Goal: Task Accomplishment & Management: Complete application form

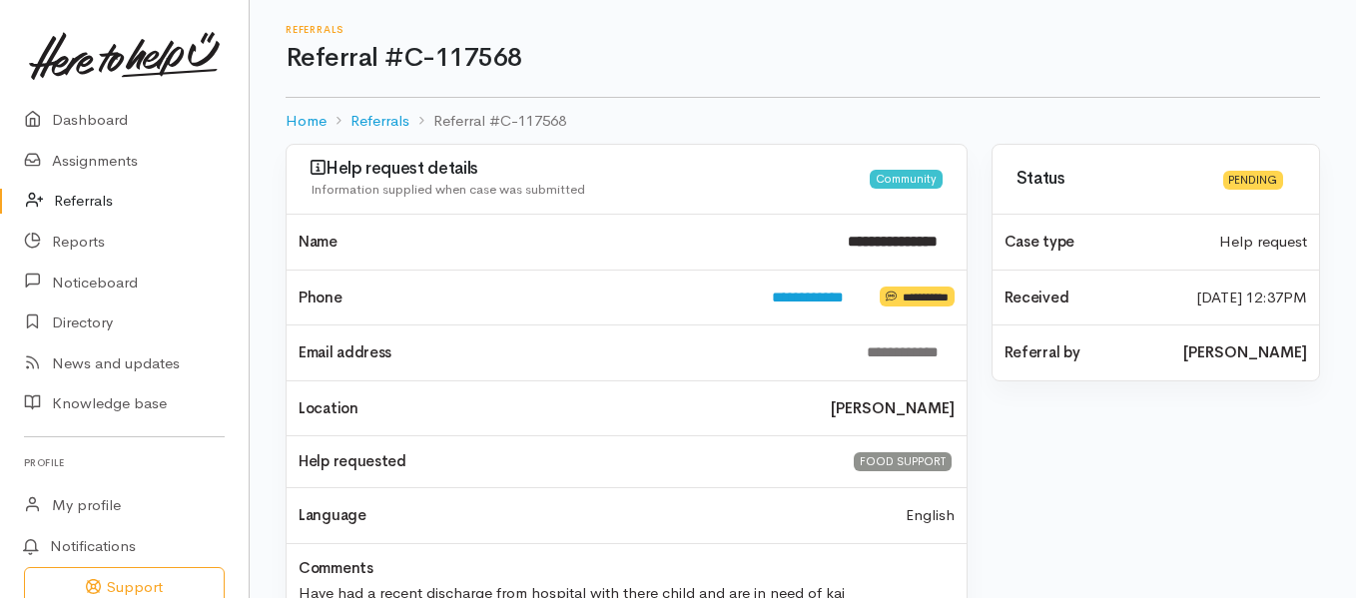
click at [99, 201] on link "Referrals" at bounding box center [124, 201] width 249 height 41
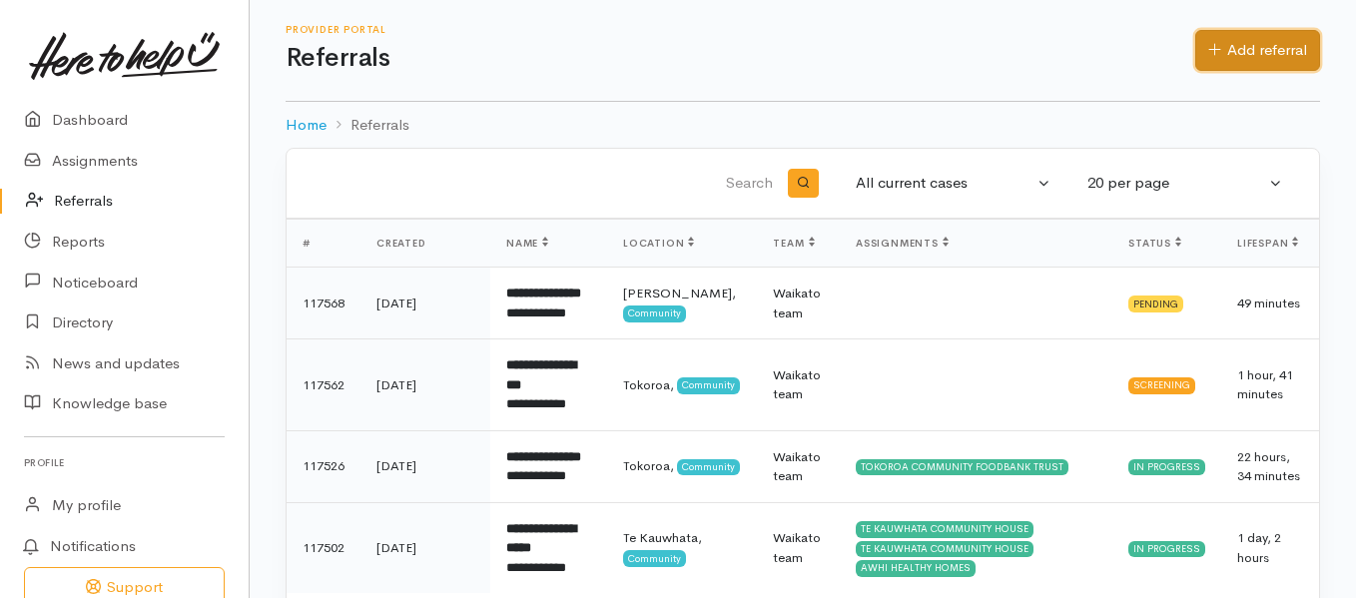
click at [1279, 40] on link "Add referral" at bounding box center [1257, 50] width 125 height 41
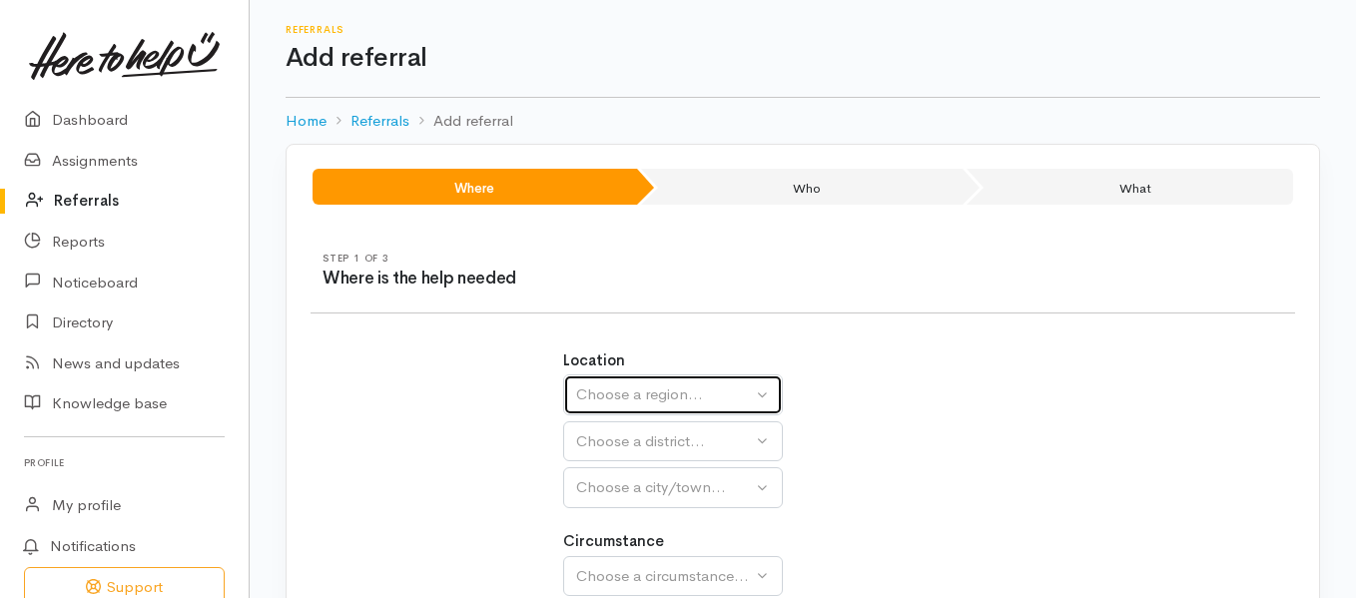
click at [645, 393] on div "Choose a region..." at bounding box center [664, 394] width 176 height 23
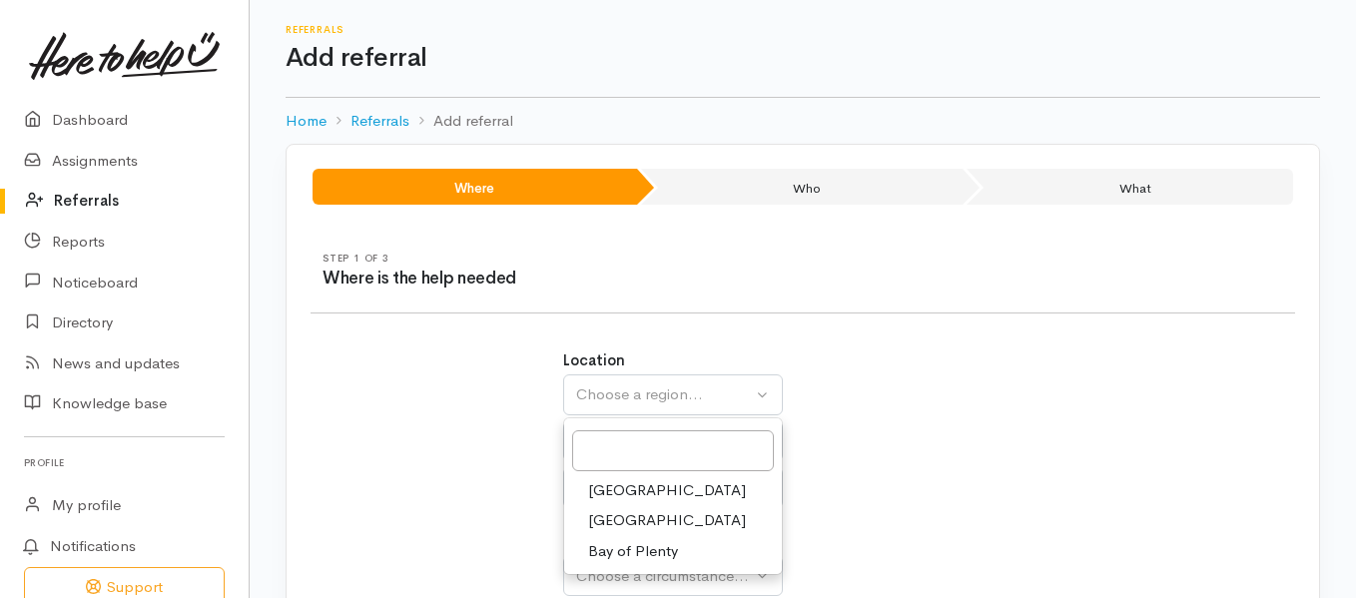
click at [633, 518] on span "Waikato" at bounding box center [667, 520] width 158 height 23
select select "3"
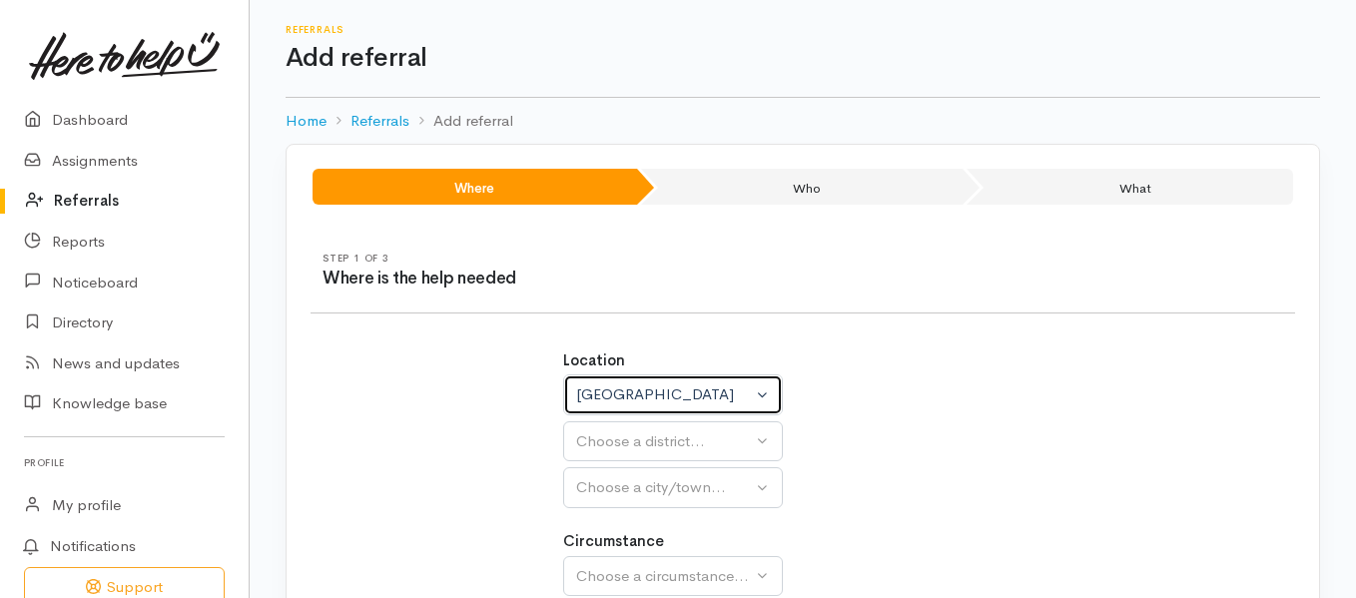
select select
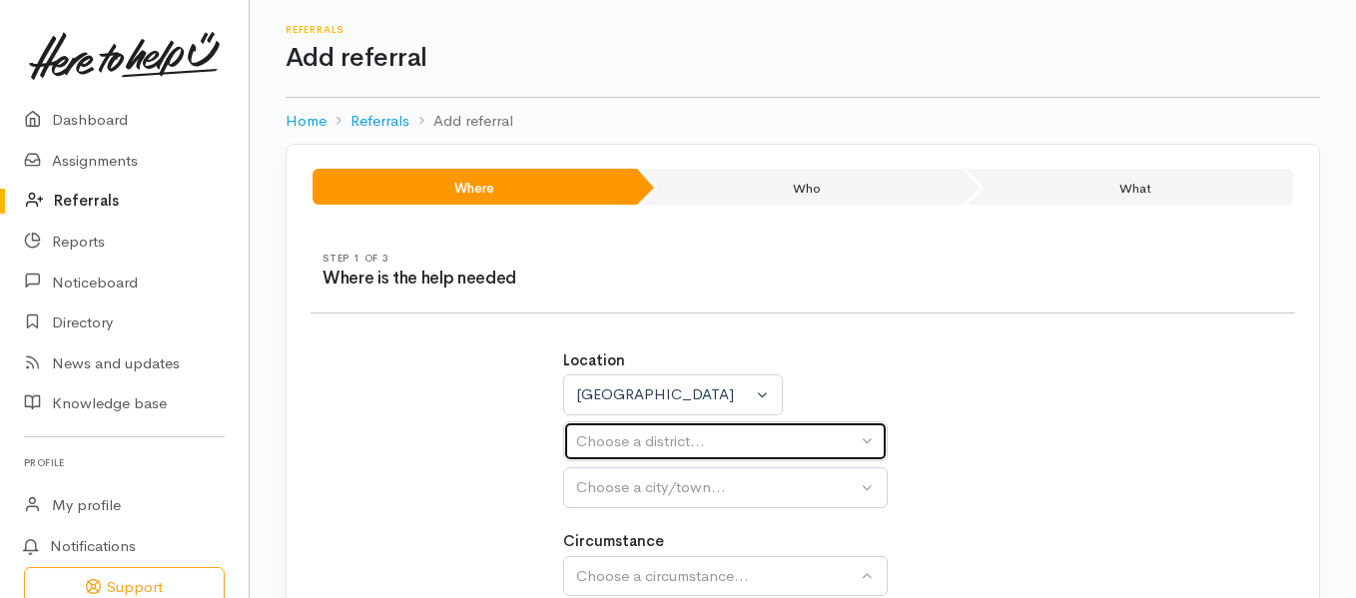
click at [691, 441] on div "Choose a district..." at bounding box center [716, 441] width 281 height 23
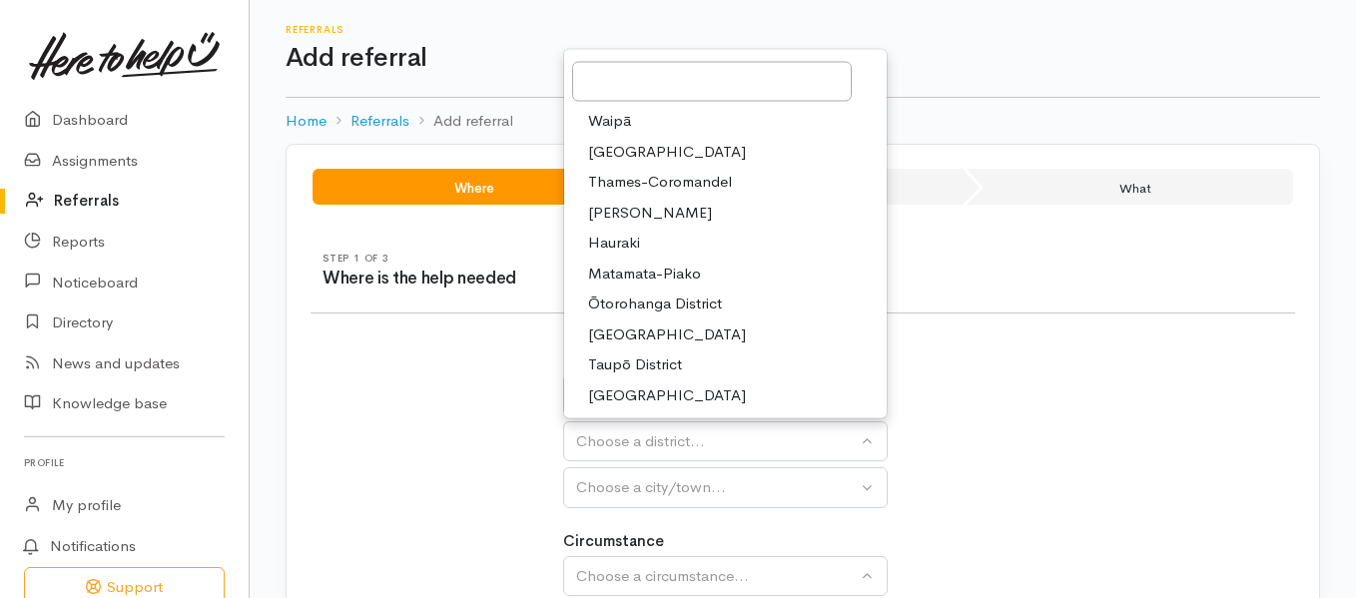
click at [657, 153] on span "Waikato District" at bounding box center [667, 151] width 158 height 23
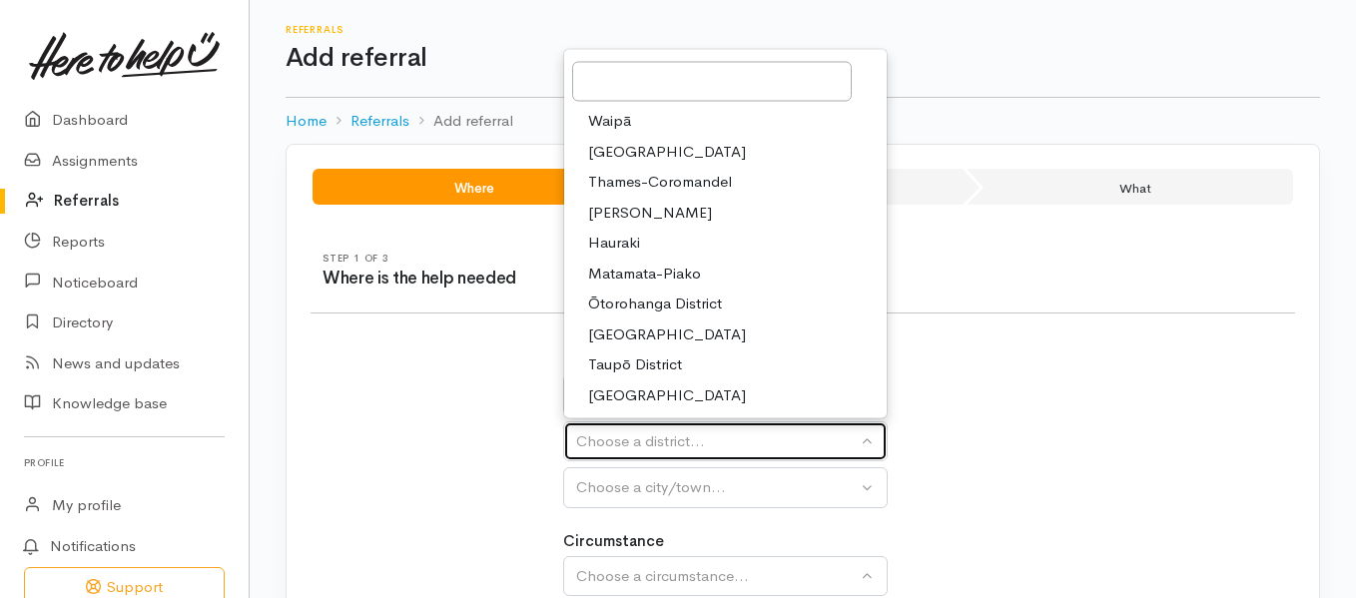
select select "2"
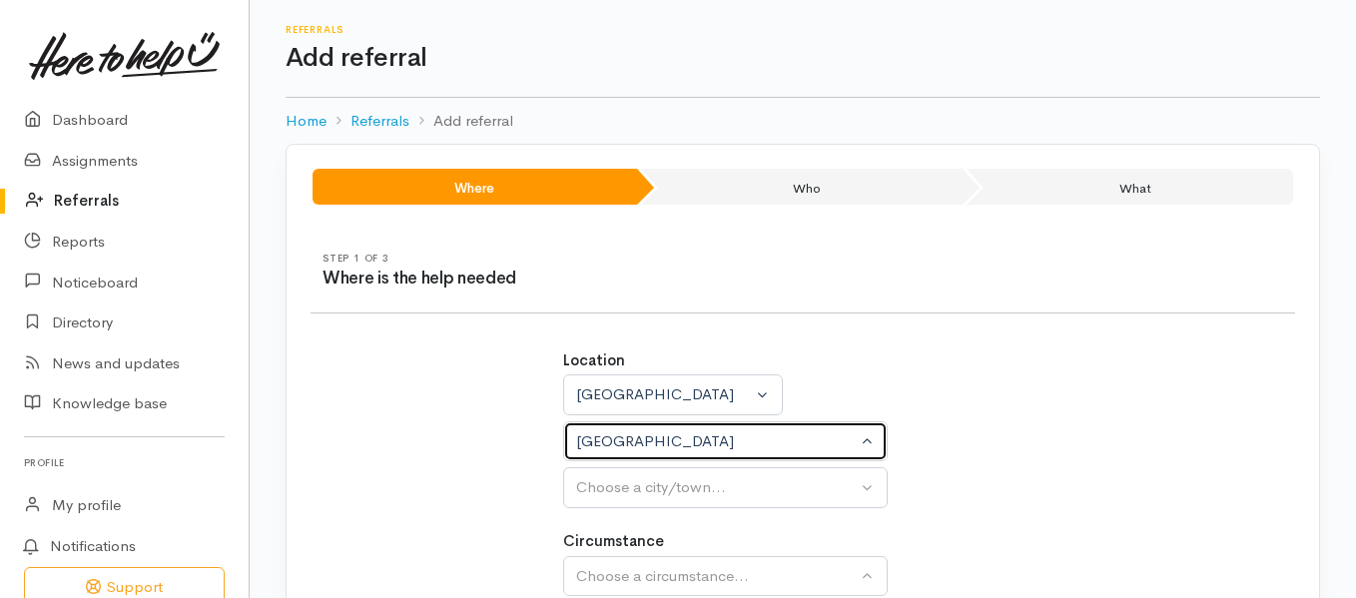
select select
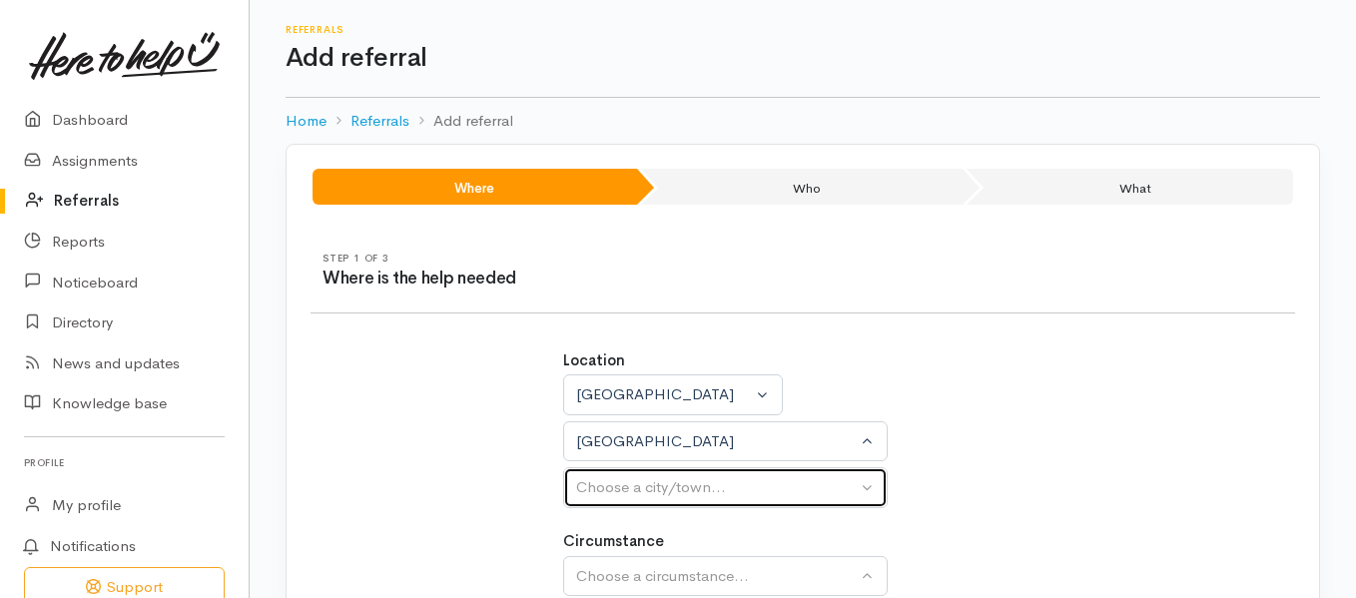
click at [646, 485] on div "Choose a city/town..." at bounding box center [716, 487] width 281 height 23
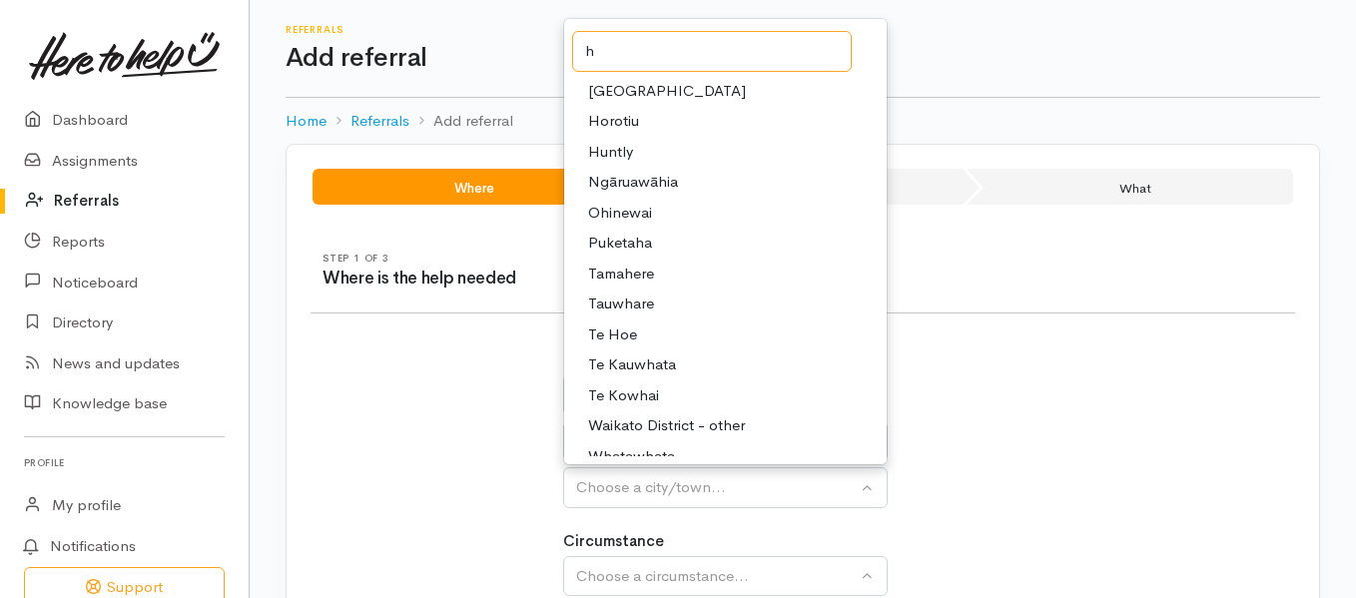
type input "h"
click at [621, 152] on span "Huntly" at bounding box center [610, 151] width 45 height 23
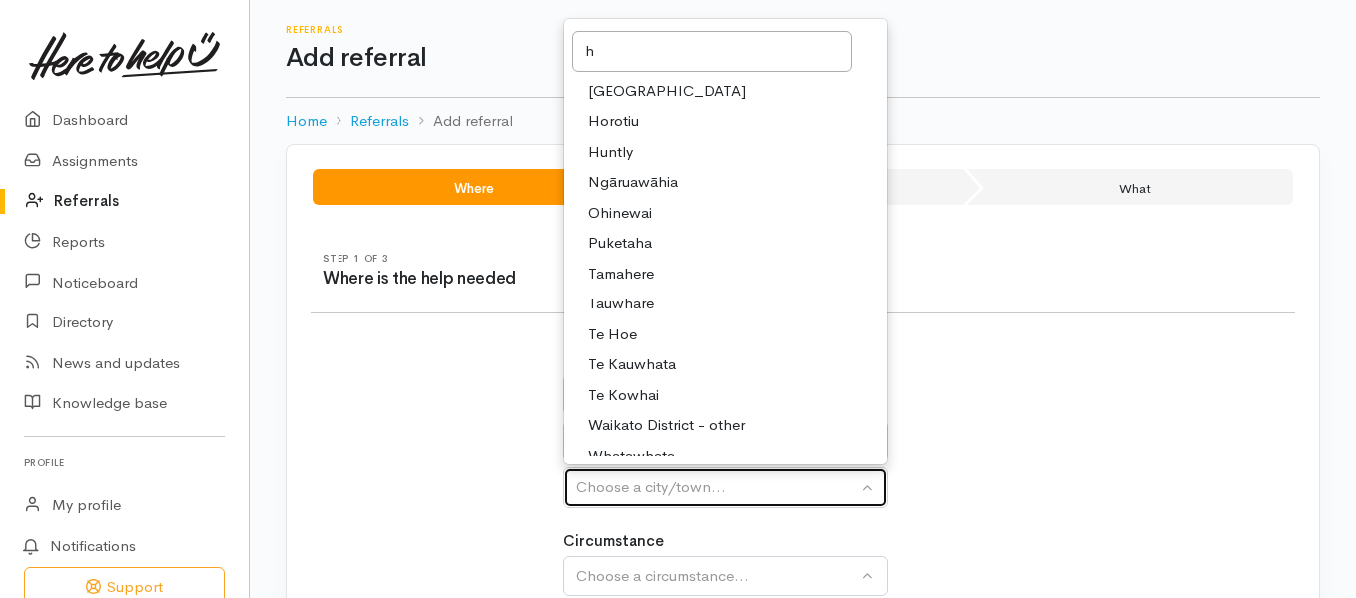
select select "110"
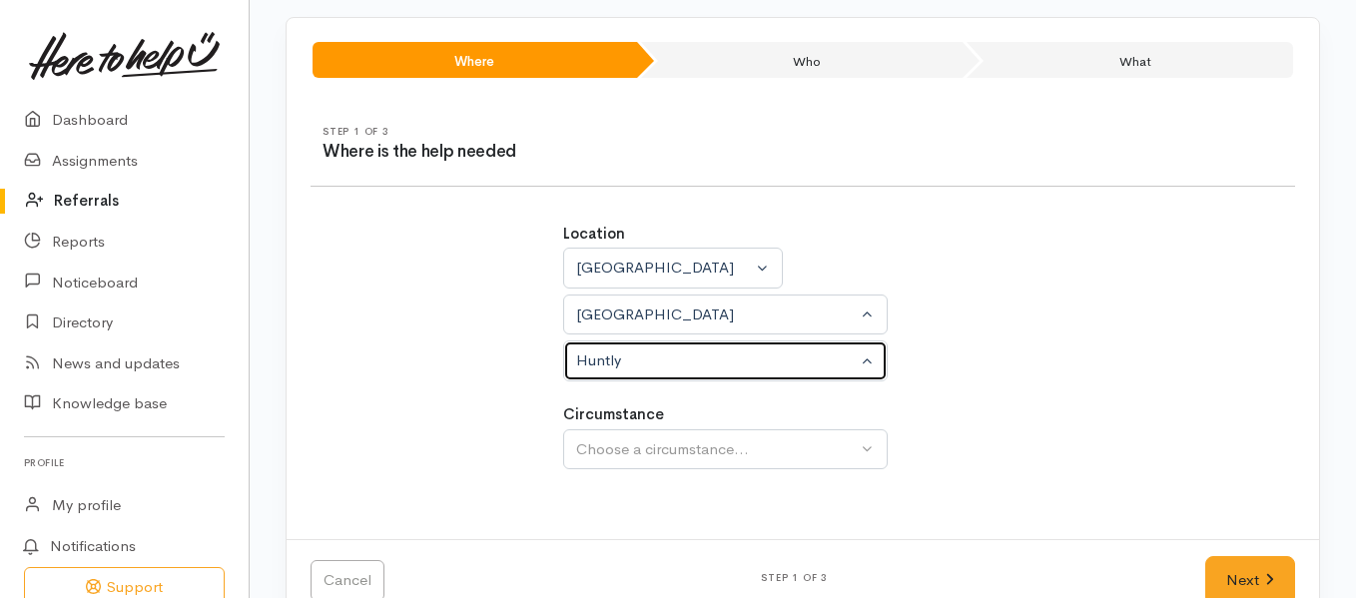
scroll to position [175, 0]
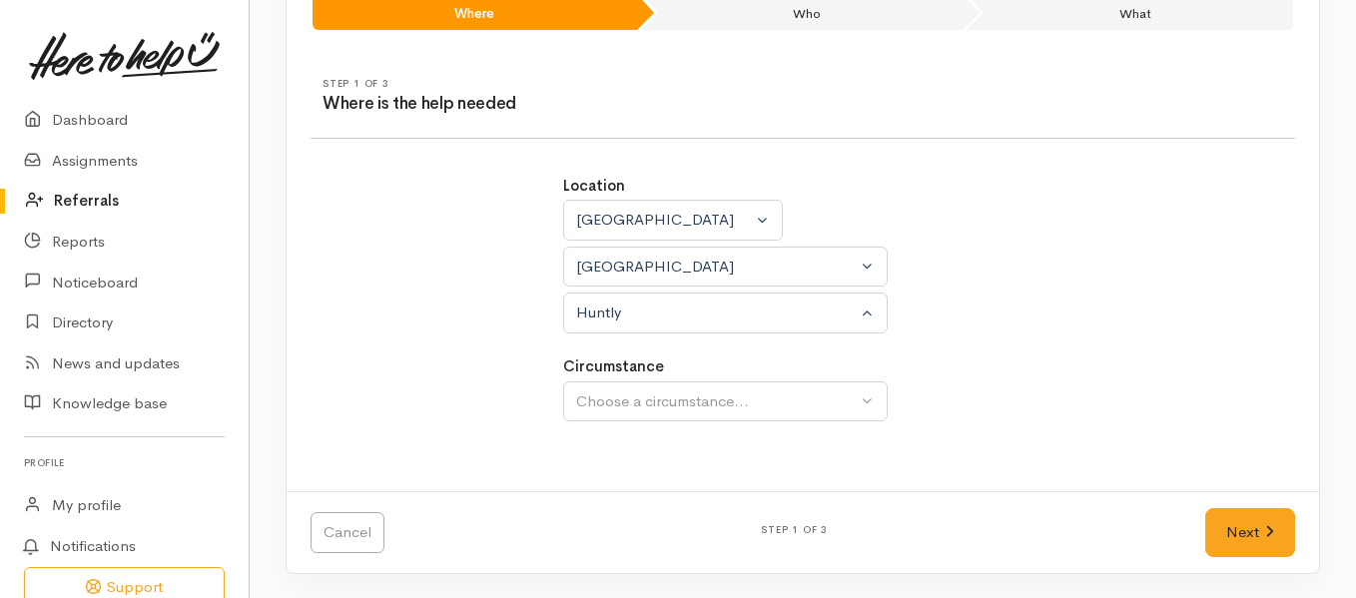
click at [813, 425] on div "Location Auckland Waikato Bay of Plenty Waikato Auckland Waikato Bay of Plenty …" at bounding box center [803, 309] width 504 height 317
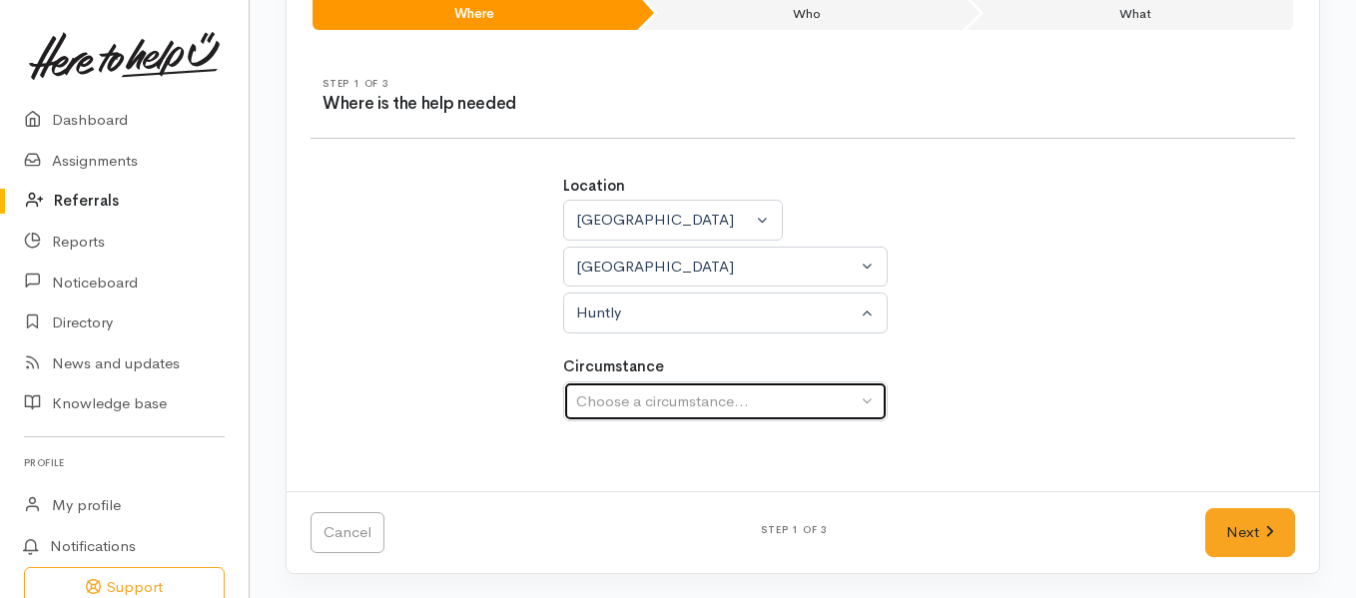
click at [813, 402] on div "Choose a circumstance..." at bounding box center [716, 401] width 281 height 23
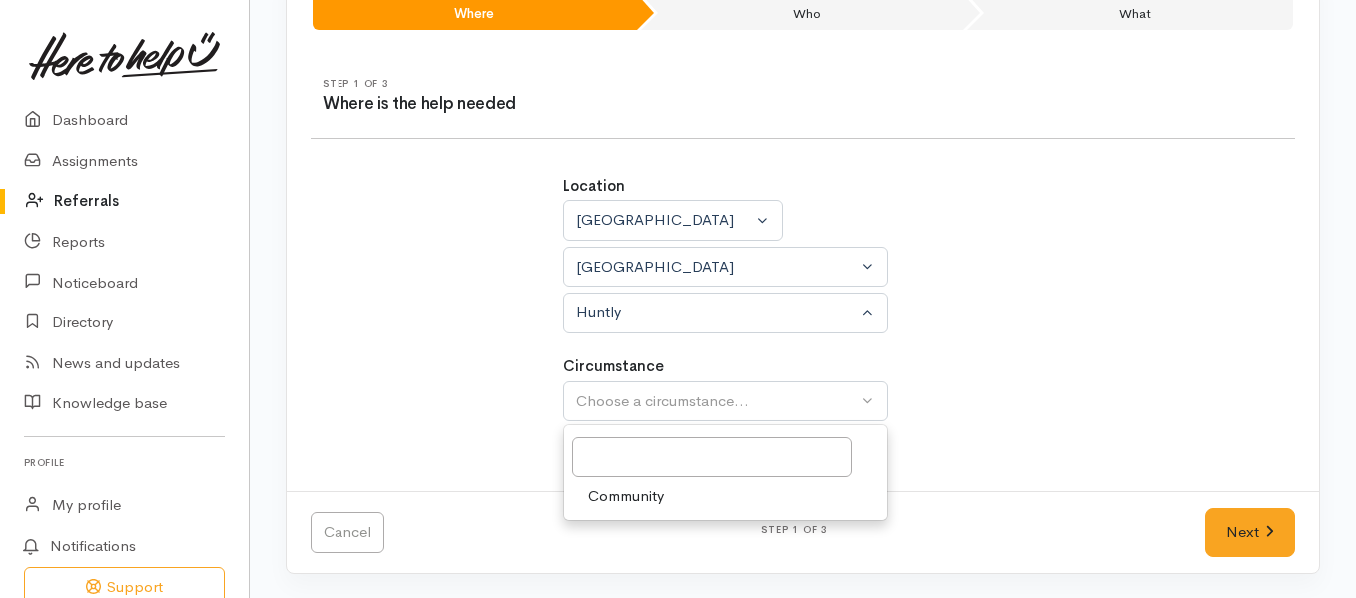
click at [657, 495] on span "Community" at bounding box center [626, 496] width 76 height 23
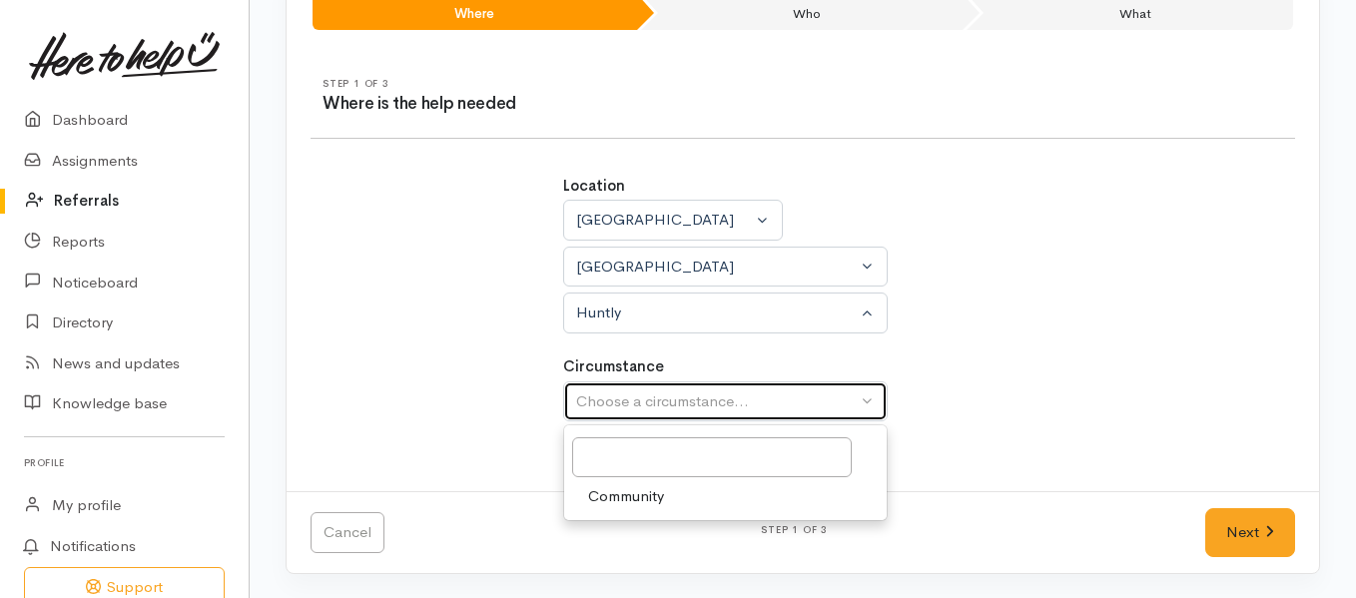
select select "2"
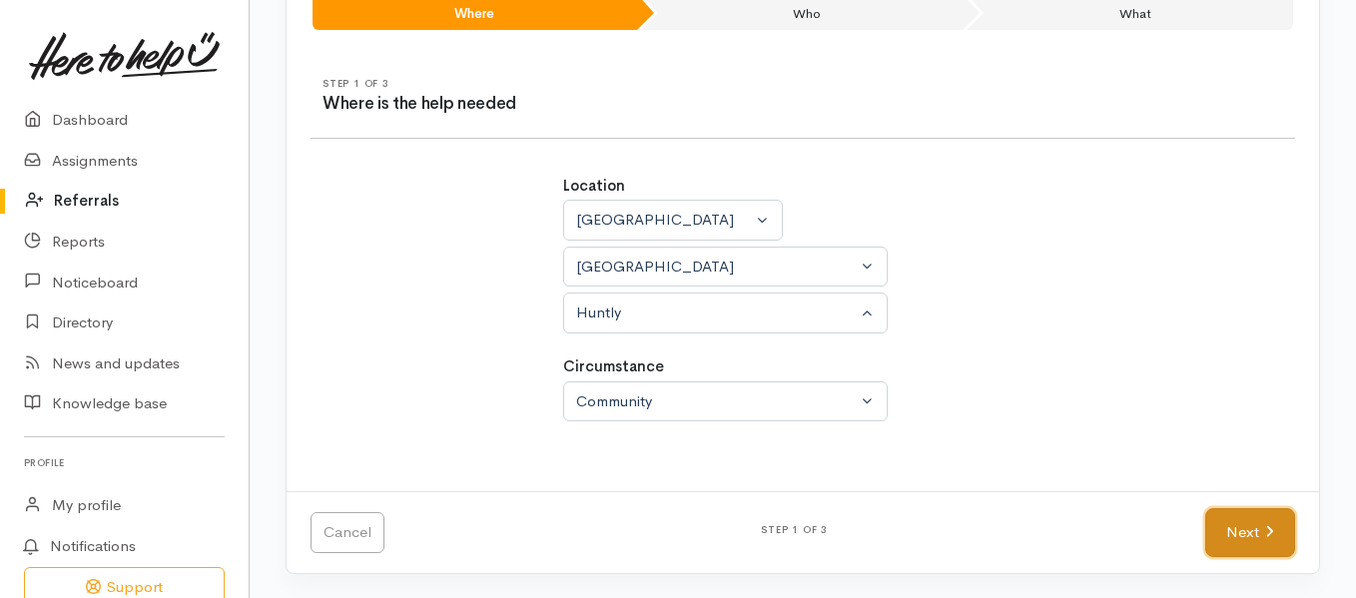
click at [1269, 532] on icon at bounding box center [1269, 531] width 9 height 15
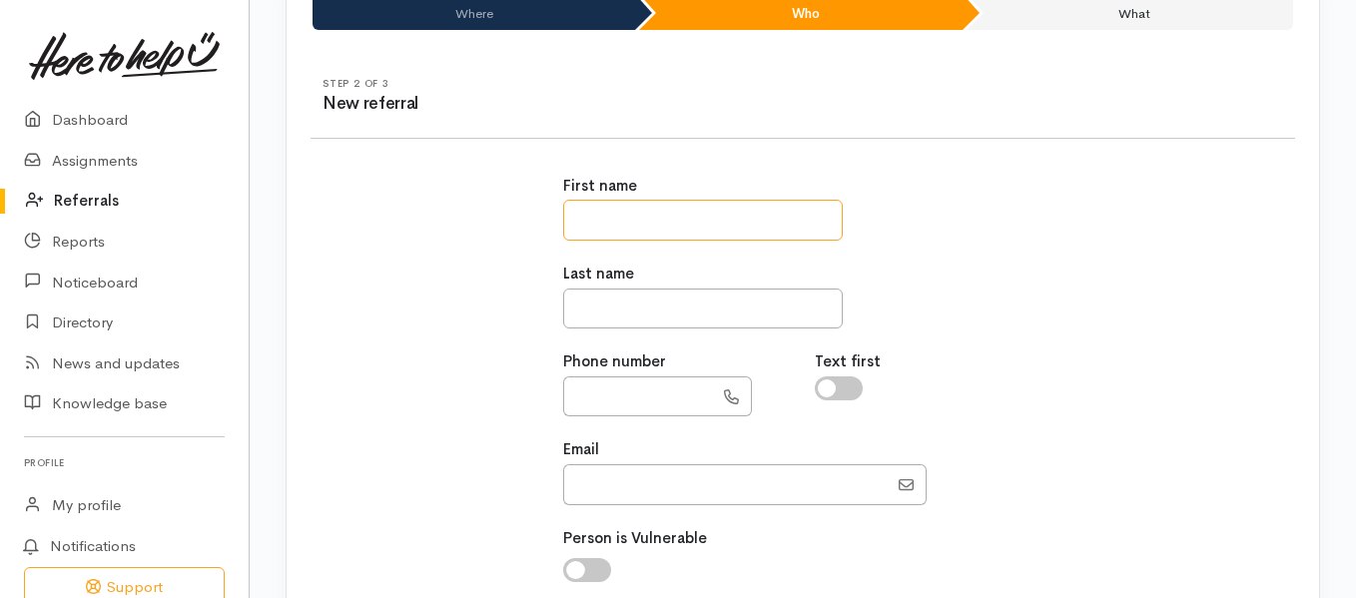
click at [687, 210] on input "text" at bounding box center [703, 220] width 280 height 41
click at [687, 210] on input "**" at bounding box center [703, 220] width 280 height 41
type input "*******"
click at [677, 320] on input "text" at bounding box center [703, 309] width 280 height 41
click at [922, 198] on div "First name *******" at bounding box center [803, 208] width 480 height 66
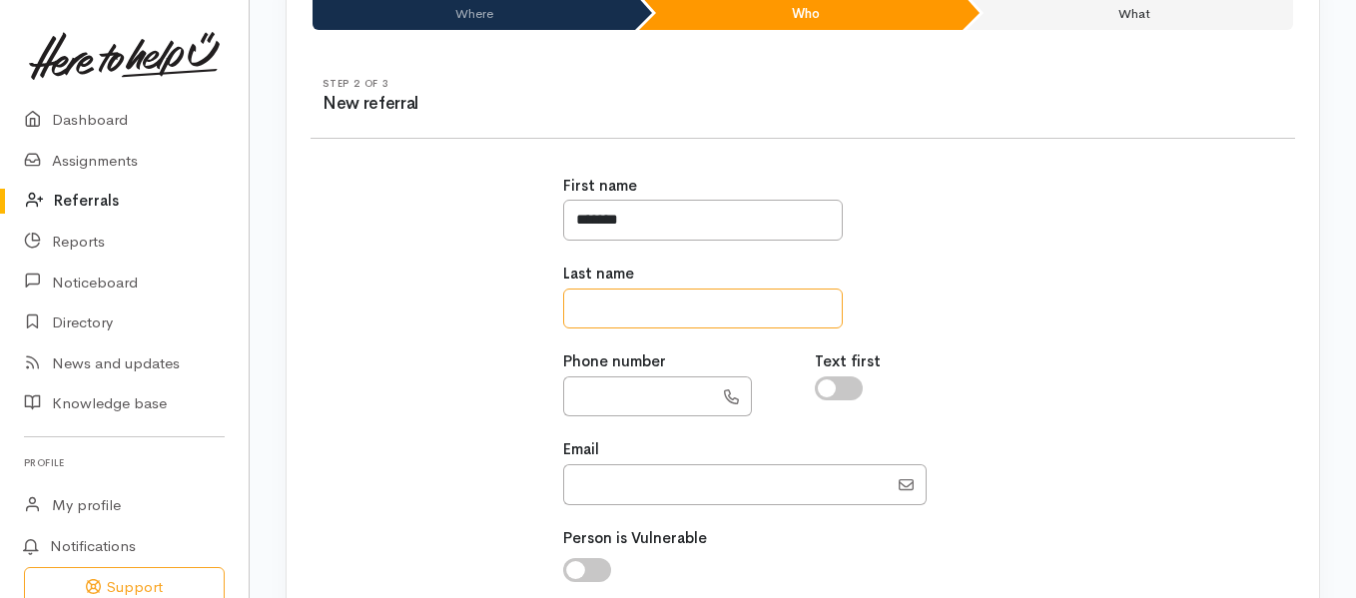
click at [681, 303] on input "text" at bounding box center [703, 309] width 280 height 41
type input "******"
click at [652, 379] on input "text" at bounding box center [638, 397] width 150 height 41
type input "**********"
click at [847, 379] on input "checkbox" at bounding box center [839, 389] width 48 height 24
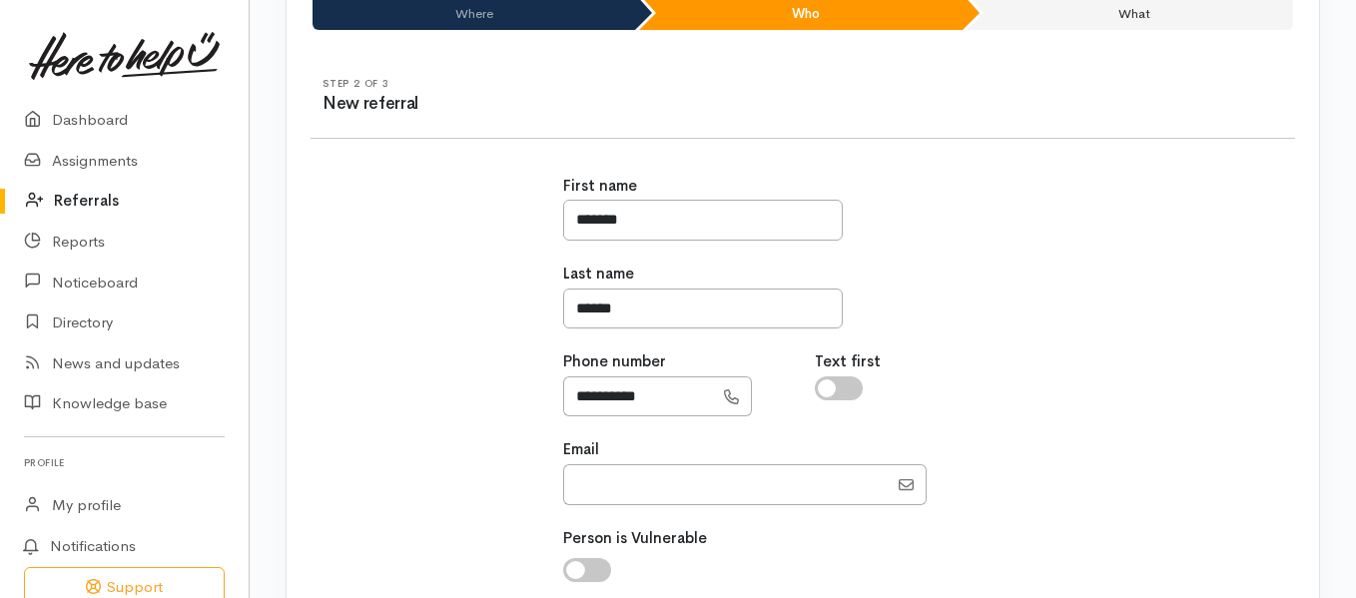
checkbox input "true"
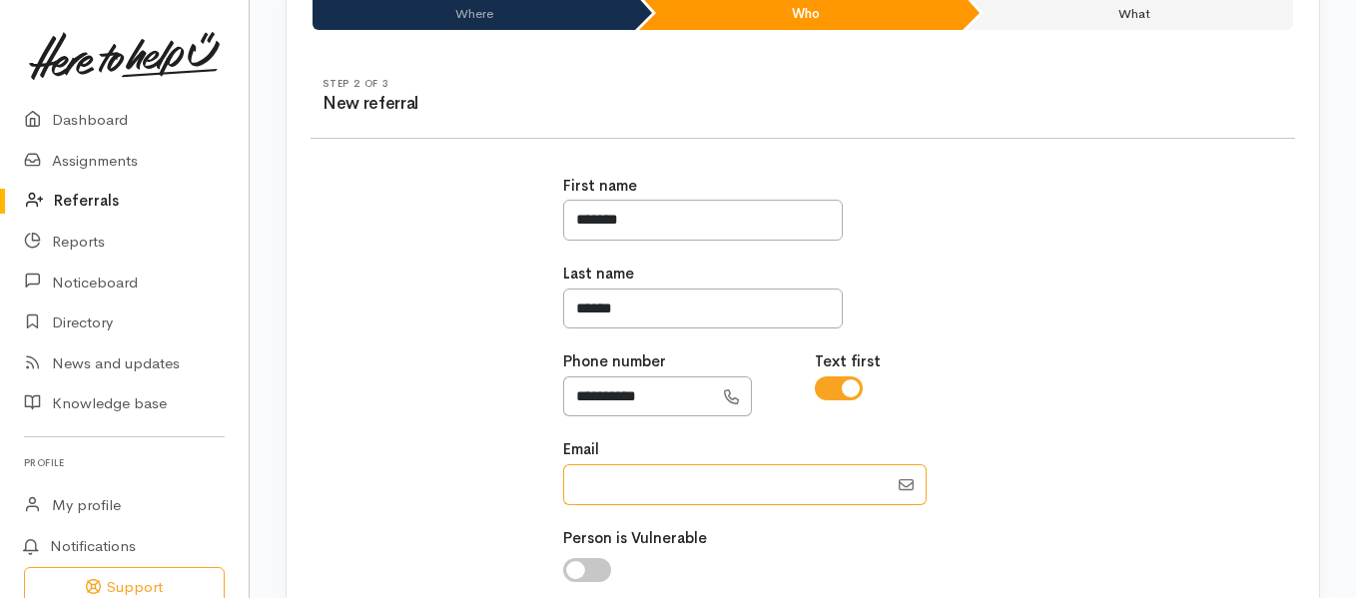
click at [778, 500] on input "Email" at bounding box center [725, 484] width 325 height 41
type input "naarniixo@gmail.com"
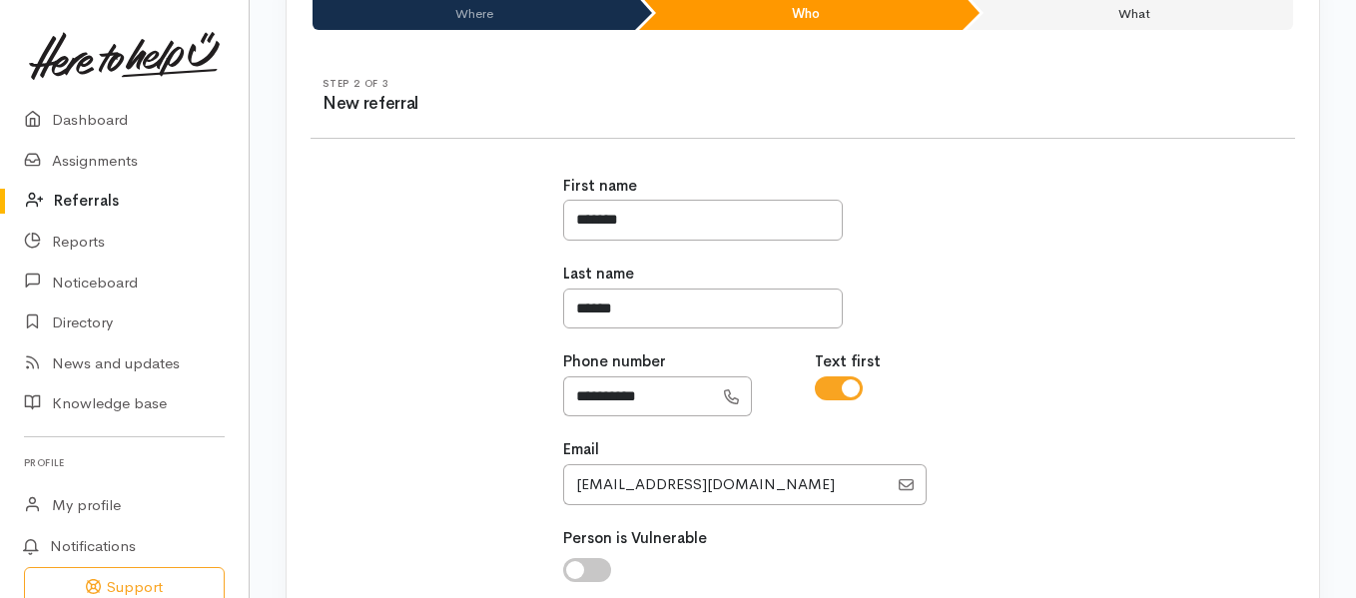
click at [597, 575] on input "checkbox" at bounding box center [587, 570] width 48 height 24
checkbox input "true"
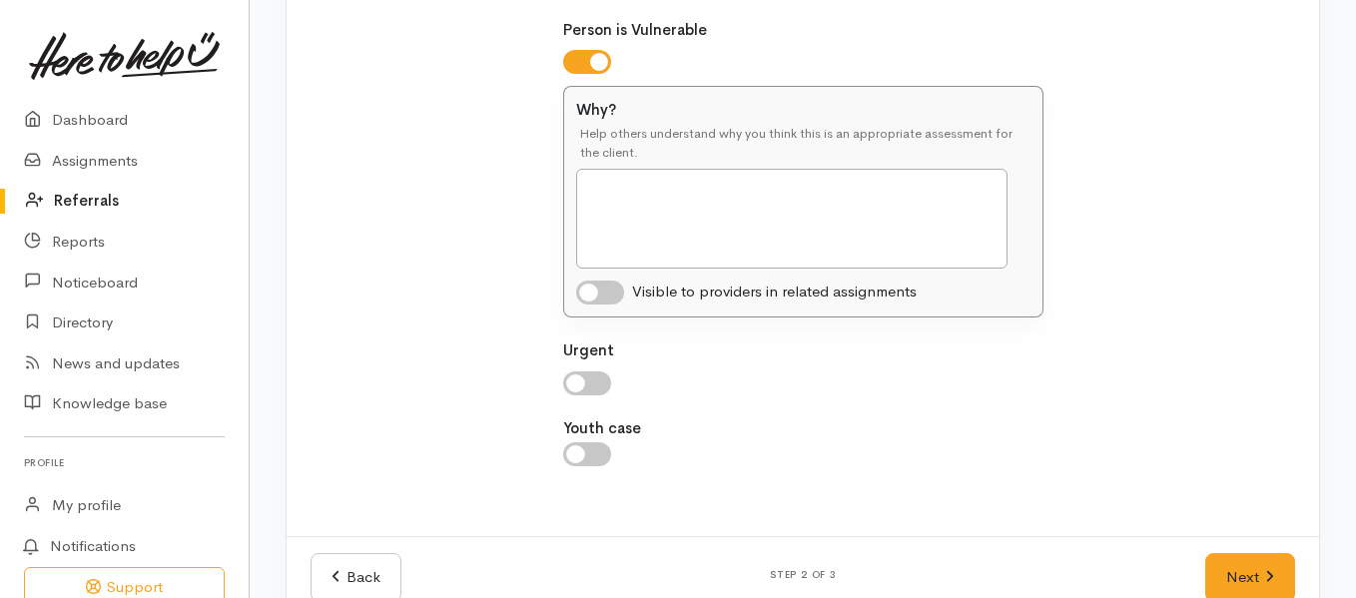
scroll to position [693, 0]
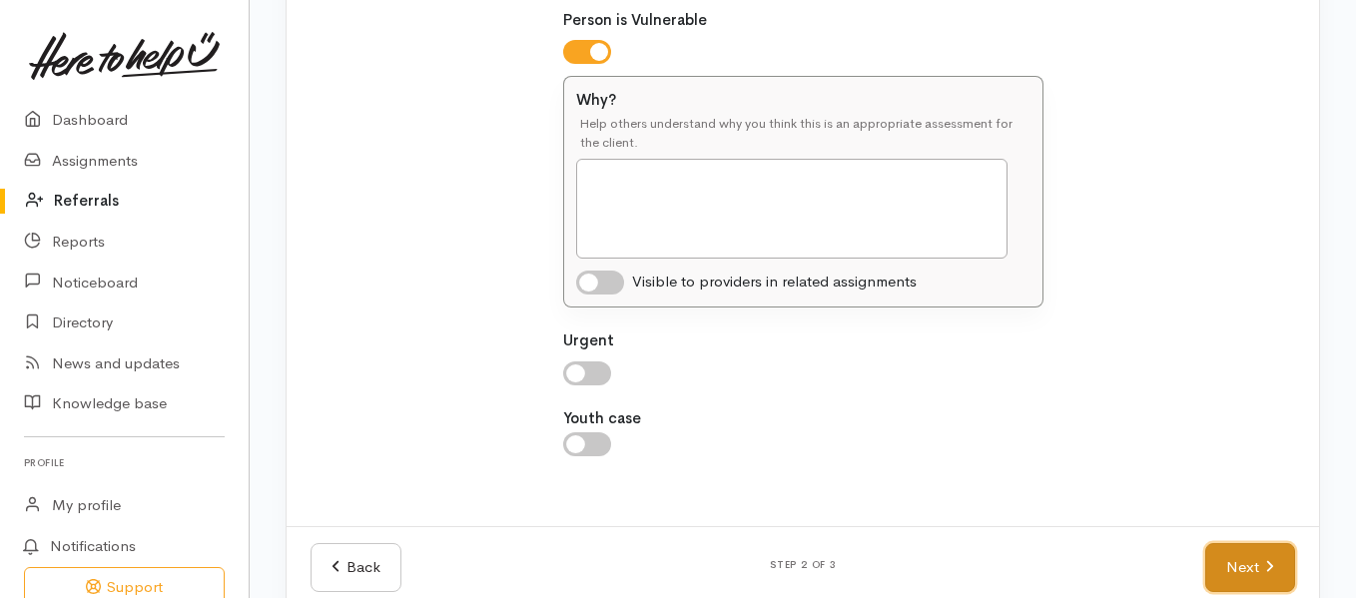
click at [1255, 567] on link "Next" at bounding box center [1250, 567] width 90 height 49
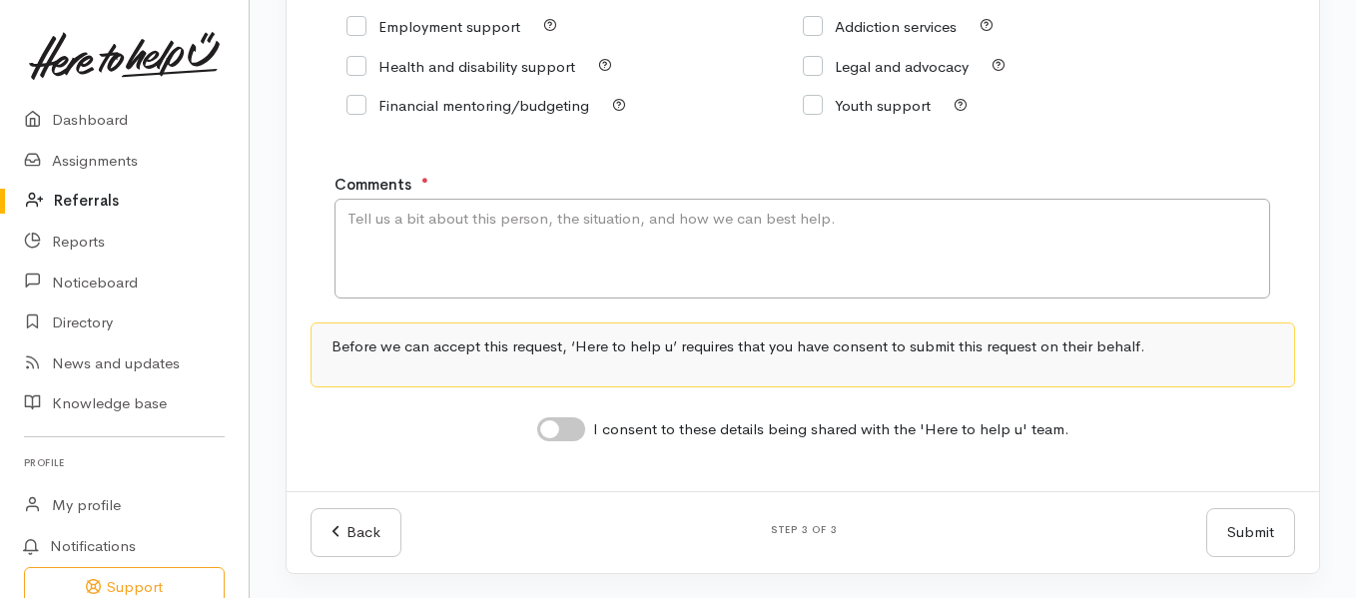
scroll to position [314, 0]
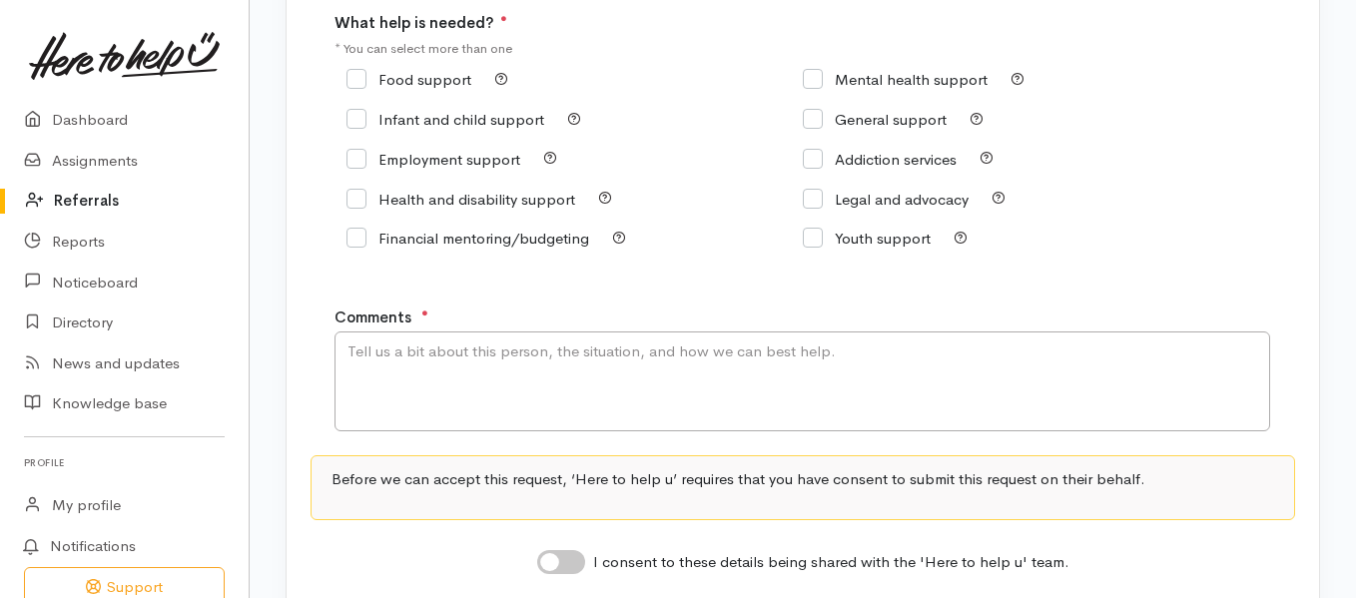
click at [362, 85] on input "Food support" at bounding box center [409, 79] width 125 height 15
checkbox input "true"
click at [469, 358] on textarea "Comments" at bounding box center [803, 382] width 936 height 100
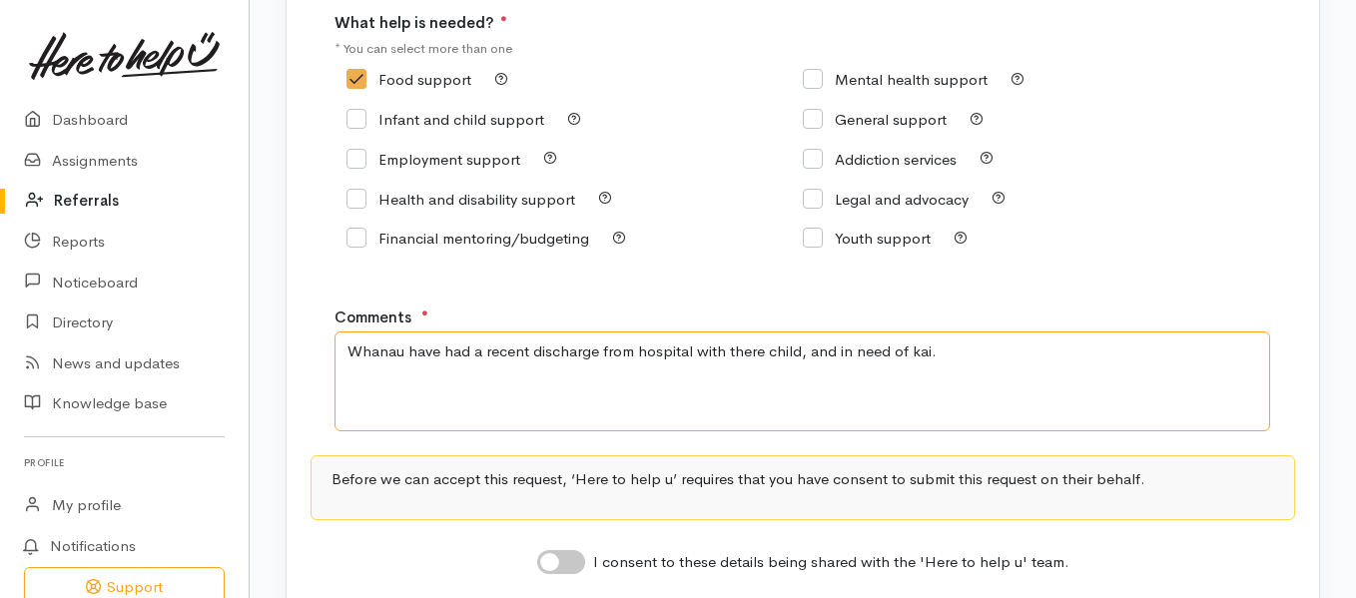
type textarea "Whanau have had a recent discharge from hospital with there child, and in need …"
click at [585, 556] on input "I consent to these details being shared with the 'Here to help u' team." at bounding box center [561, 562] width 48 height 24
checkbox input "true"
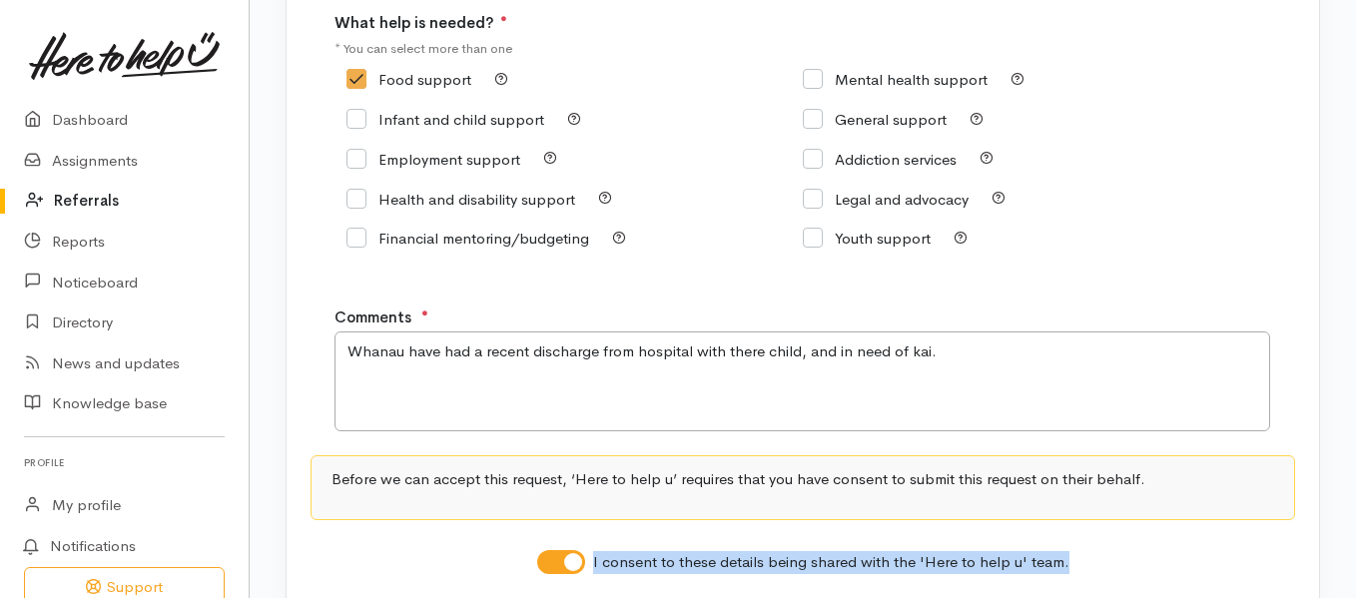
drag, startPoint x: 1355, startPoint y: 503, endPoint x: 1363, endPoint y: 565, distance: 62.4
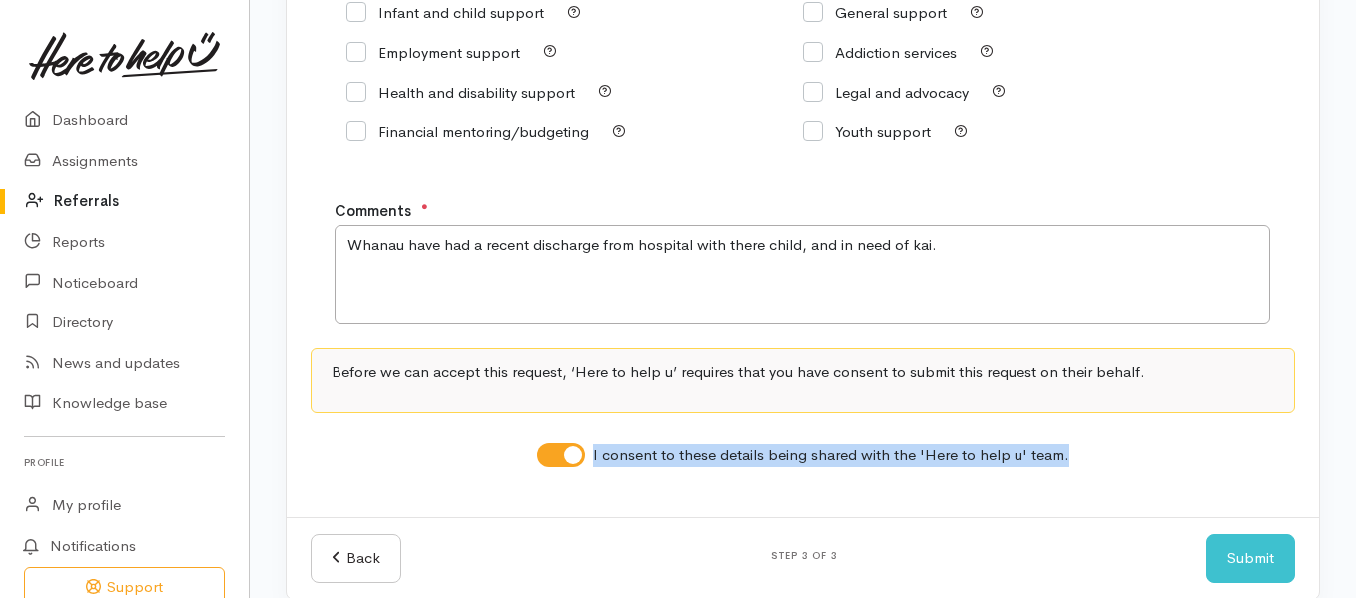
scroll to position [446, 0]
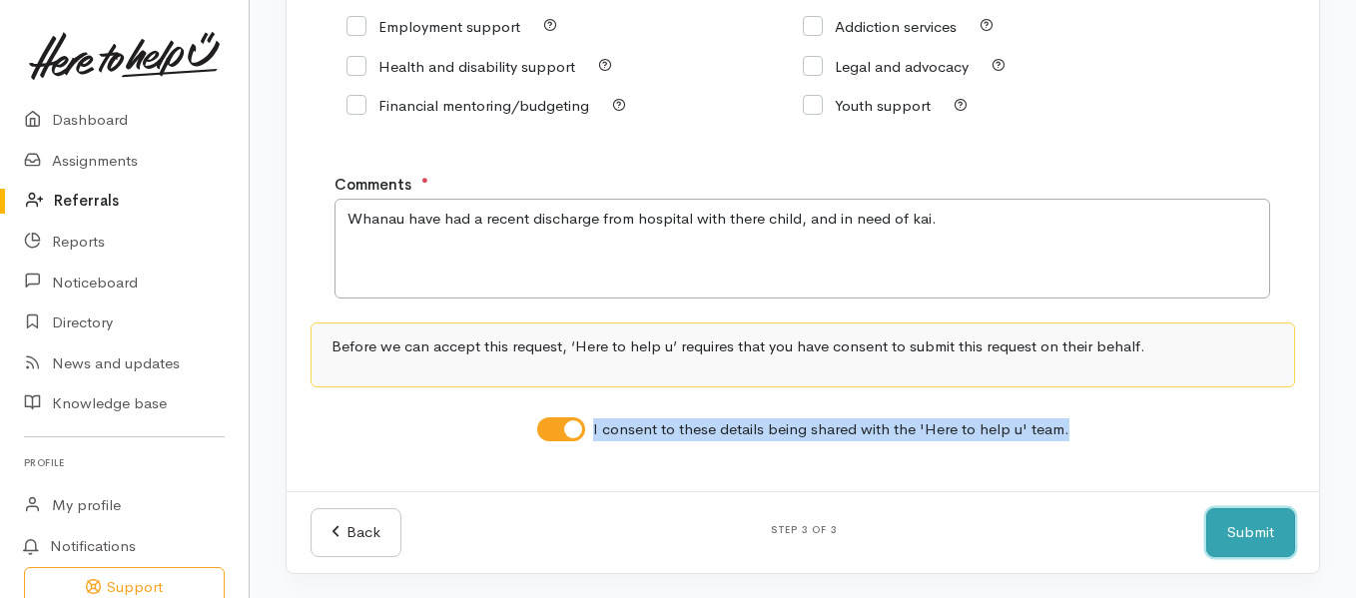
click at [1272, 517] on button "Submit" at bounding box center [1250, 532] width 89 height 49
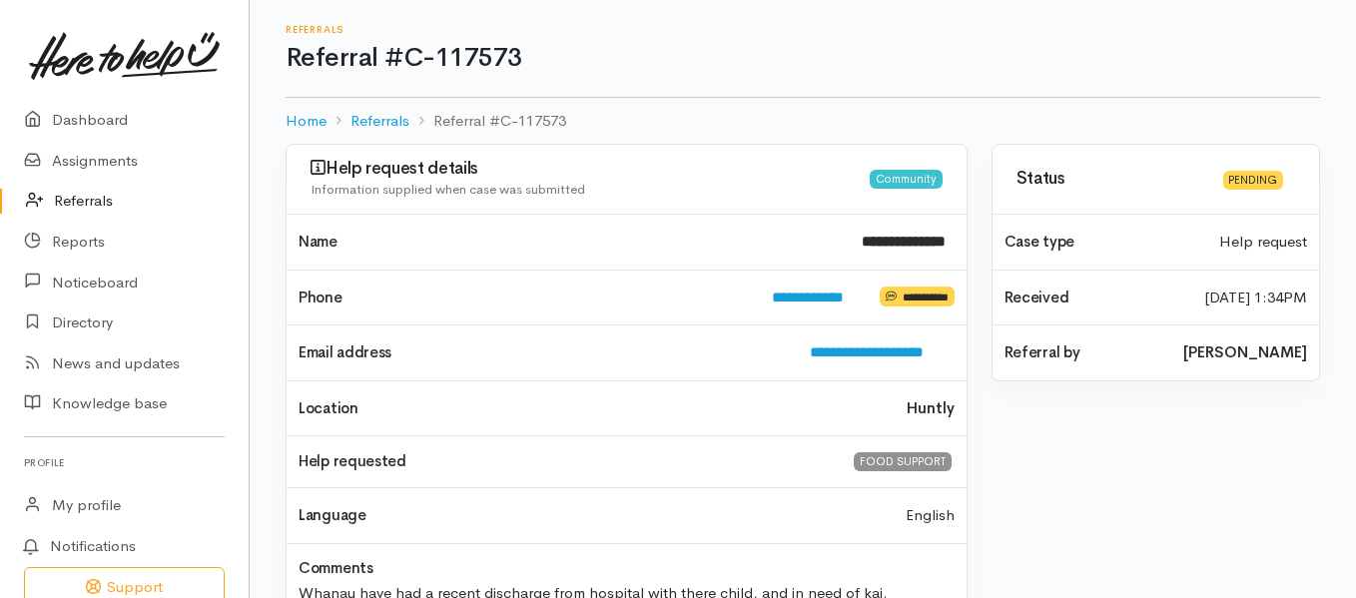
click at [97, 198] on link "Referrals" at bounding box center [124, 201] width 249 height 41
click at [34, 198] on icon at bounding box center [40, 201] width 28 height 25
click at [46, 199] on icon at bounding box center [40, 201] width 28 height 25
click at [88, 196] on link "Referrals" at bounding box center [124, 201] width 249 height 41
